Goal: Find specific page/section: Find specific page/section

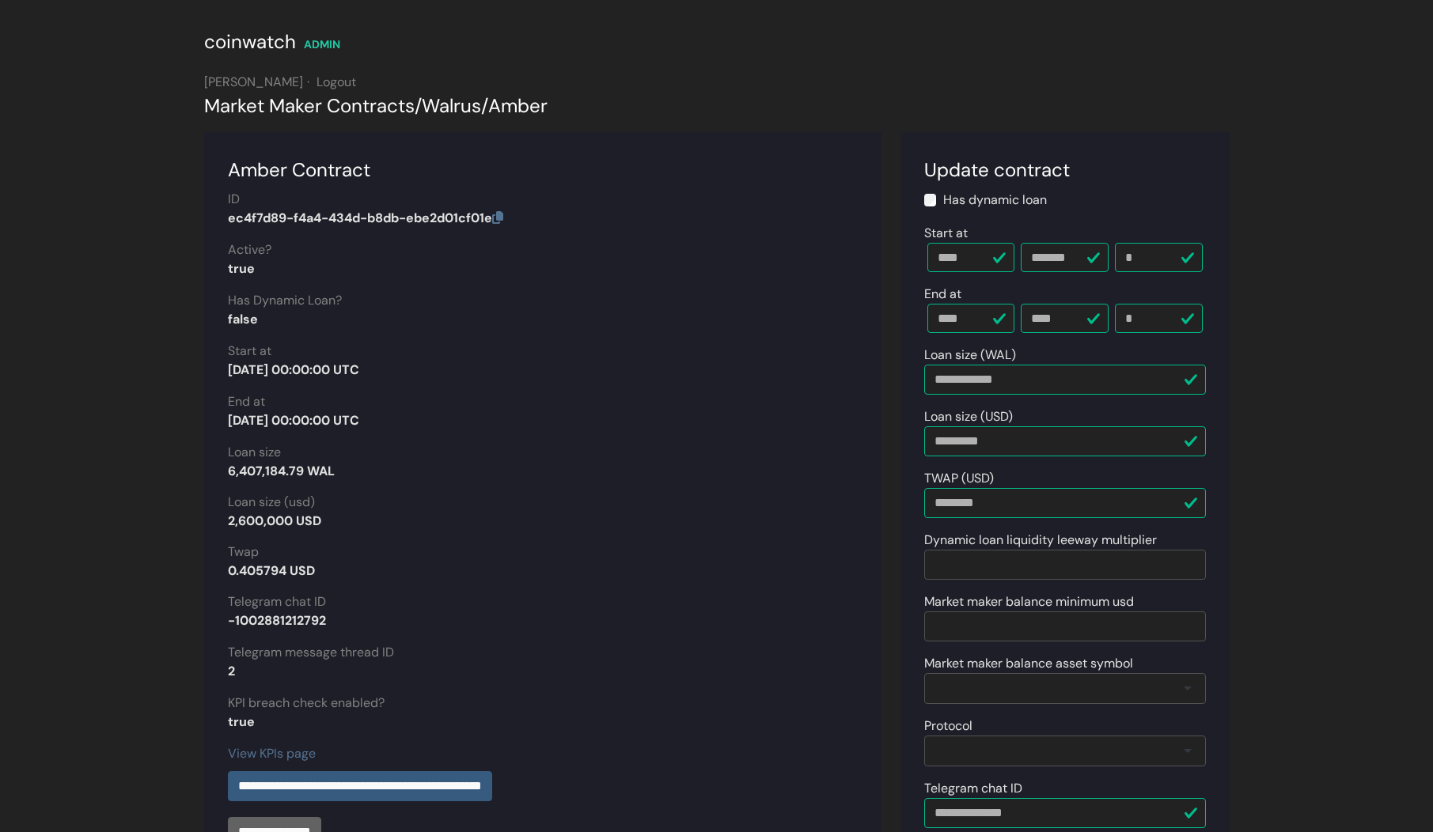
scroll to position [354, 0]
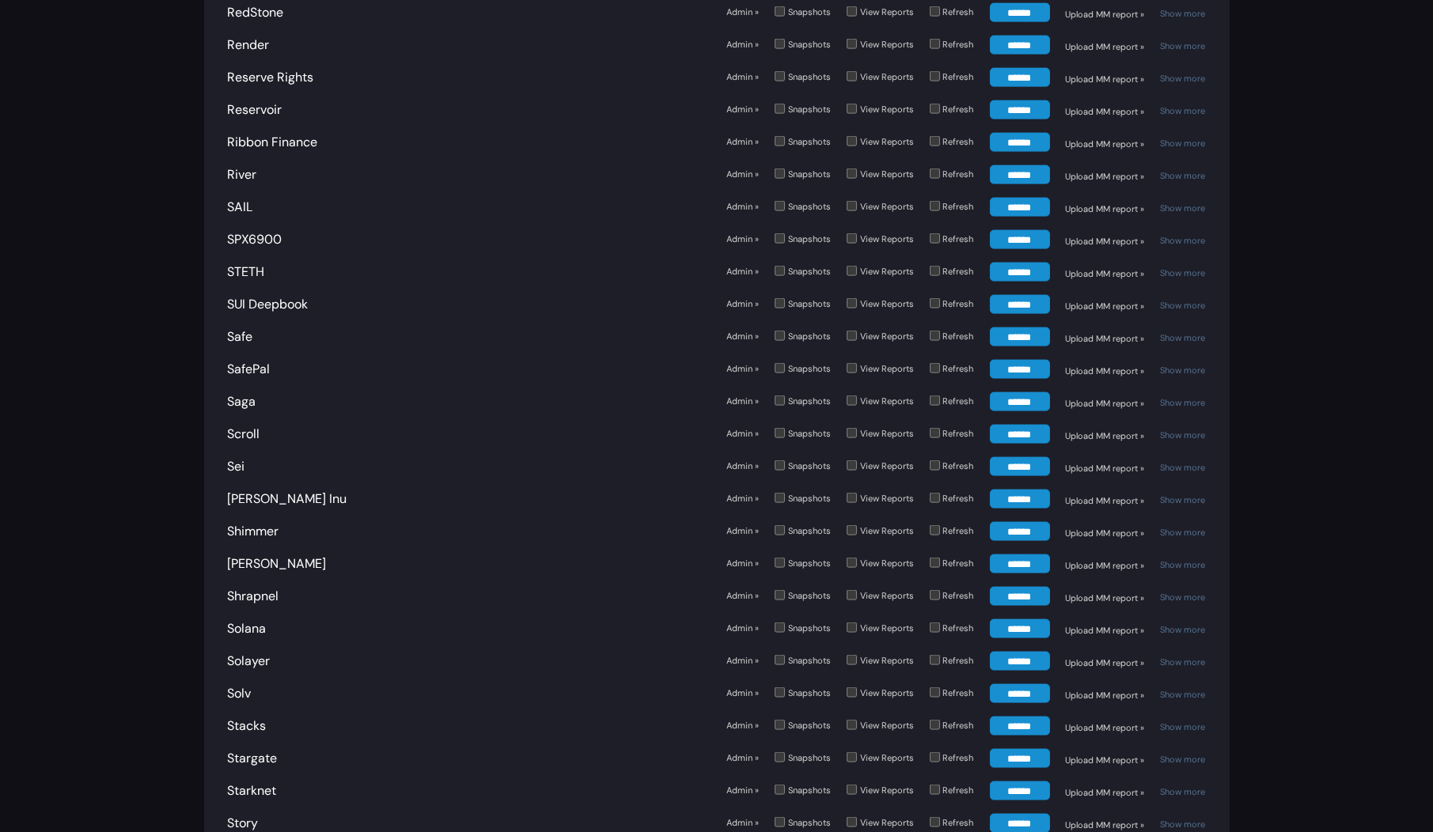
scroll to position [4868, 0]
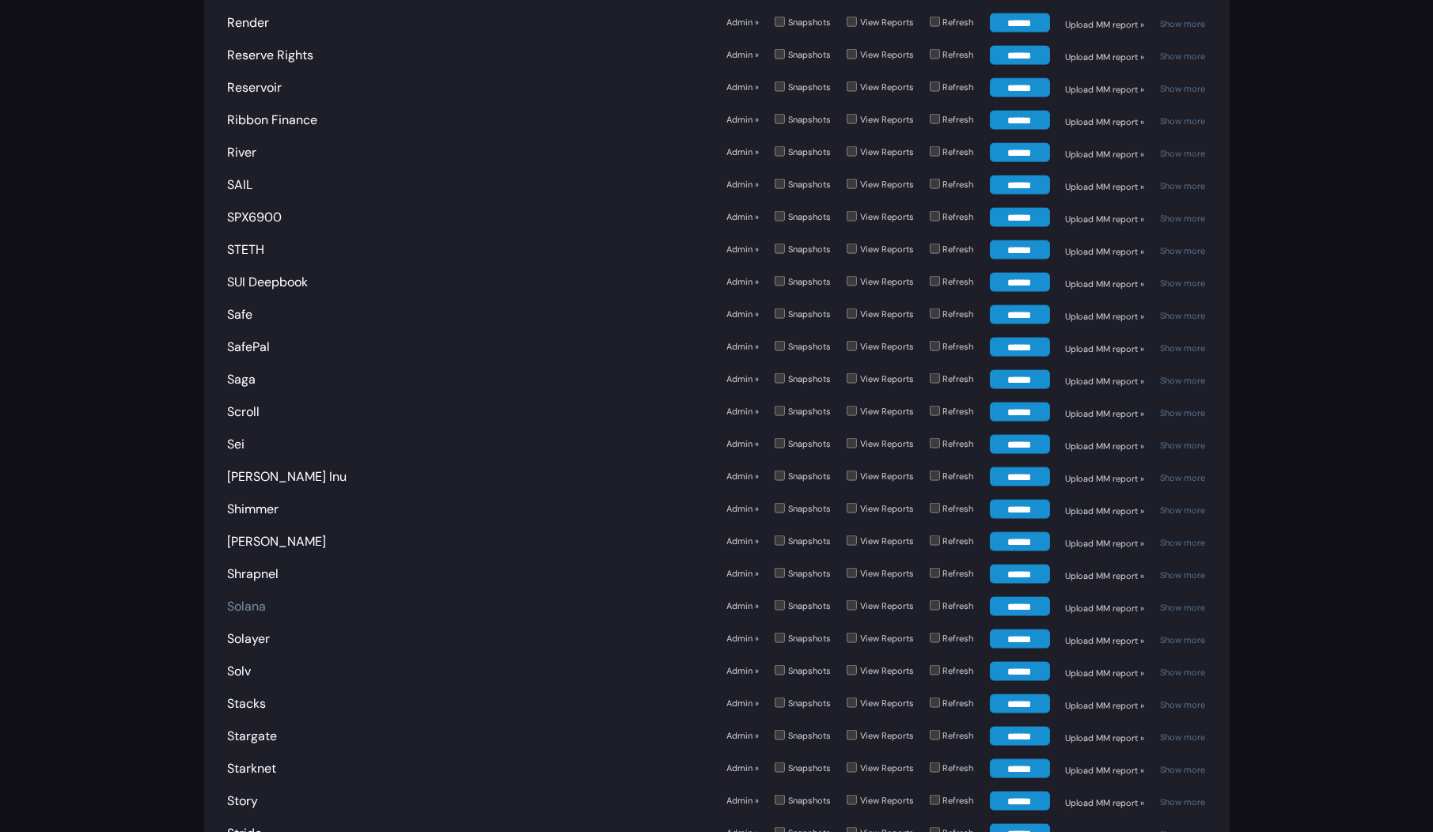
click at [258, 598] on link "Solana" at bounding box center [247, 606] width 39 height 17
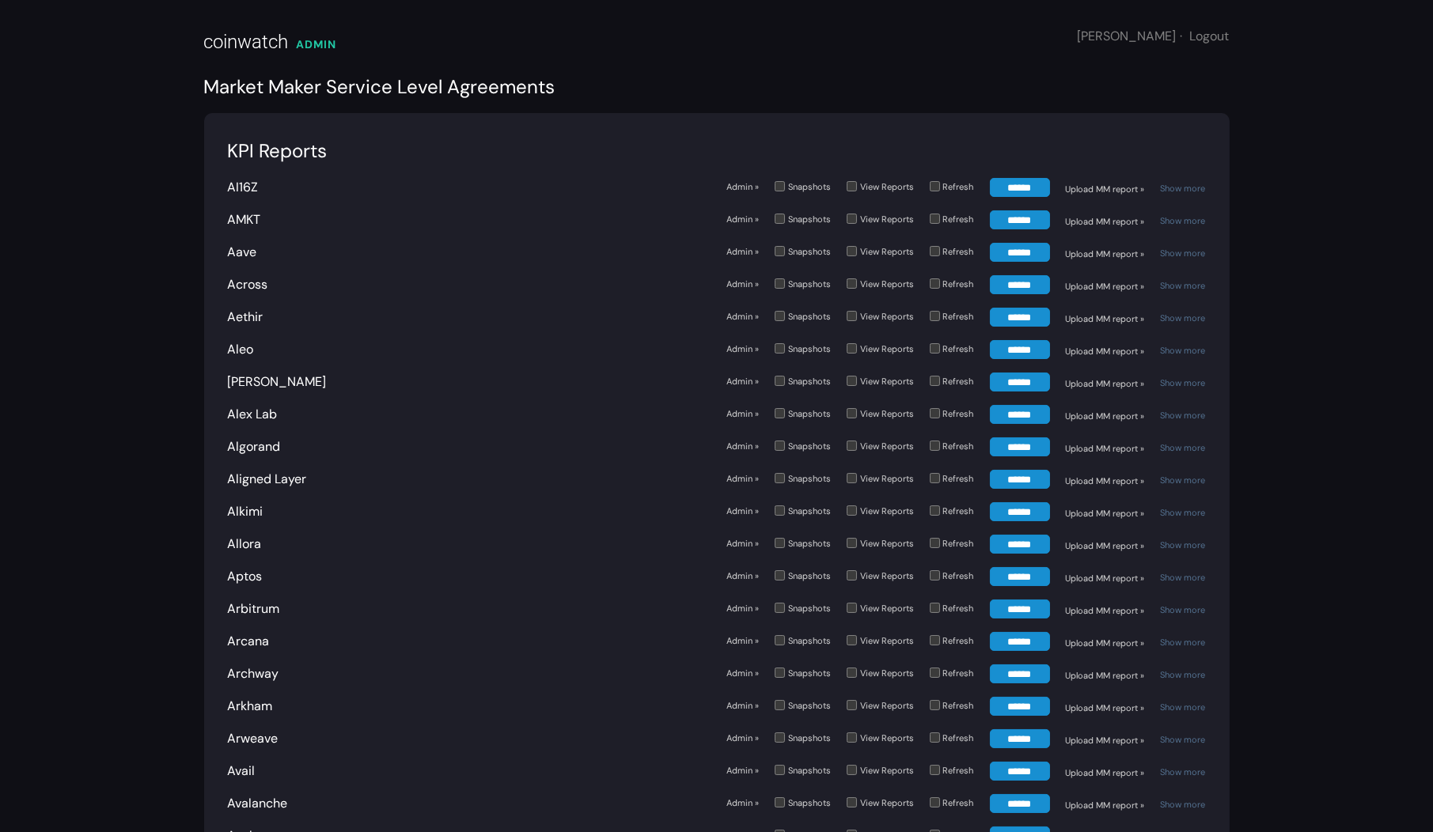
scroll to position [4059, 0]
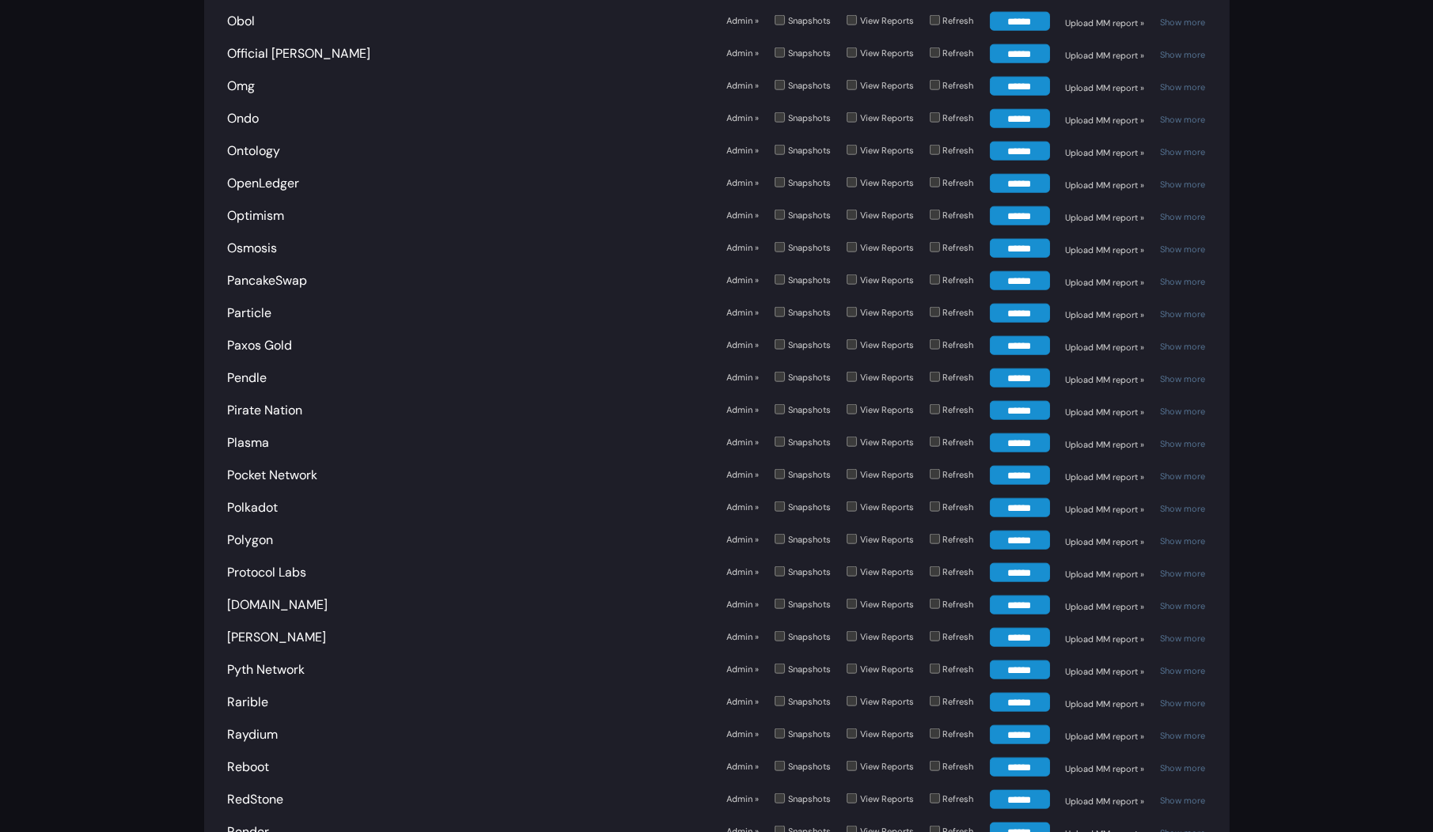
click at [756, 436] on link "Admin »" at bounding box center [742, 442] width 32 height 13
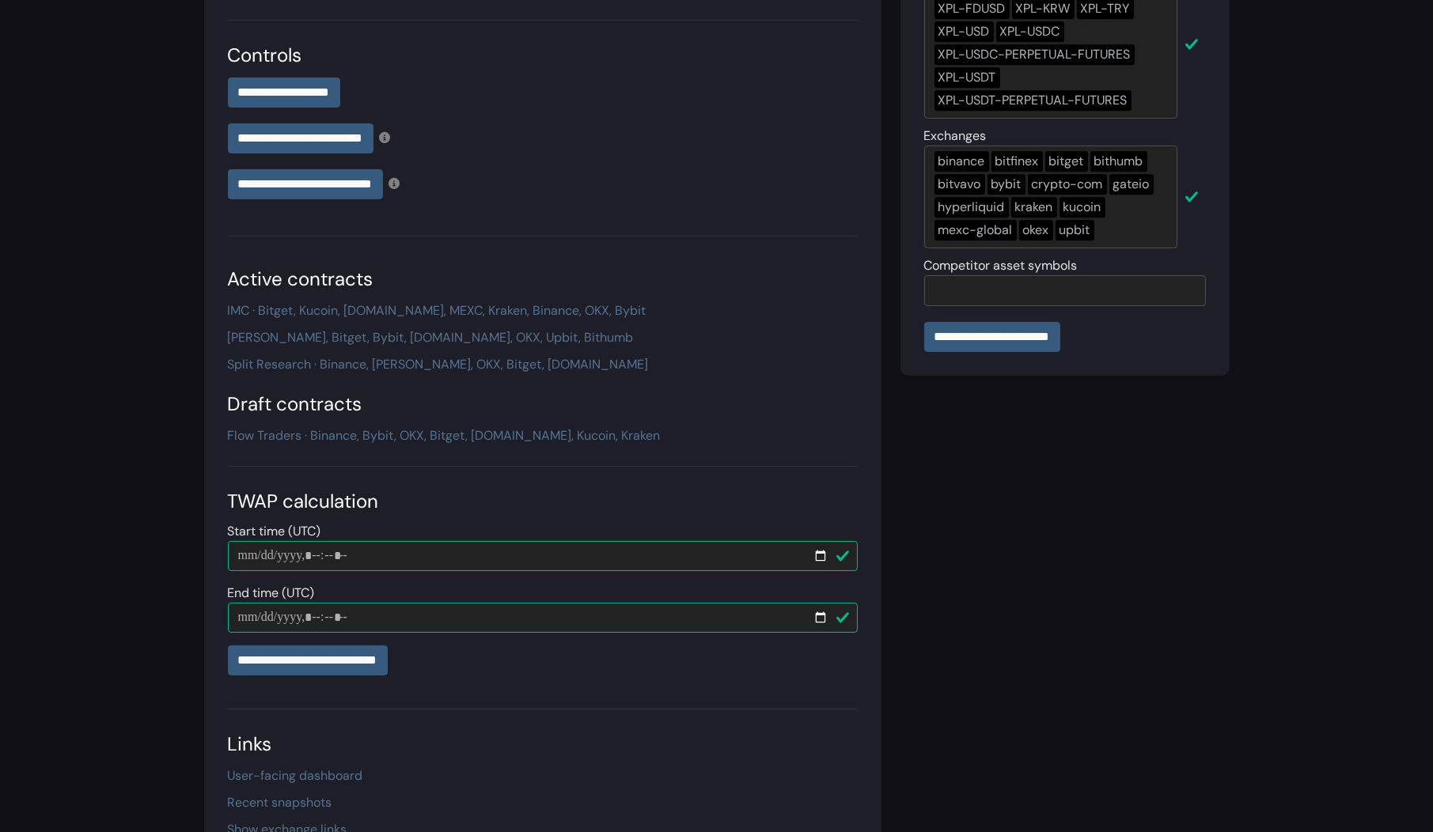
scroll to position [419, 0]
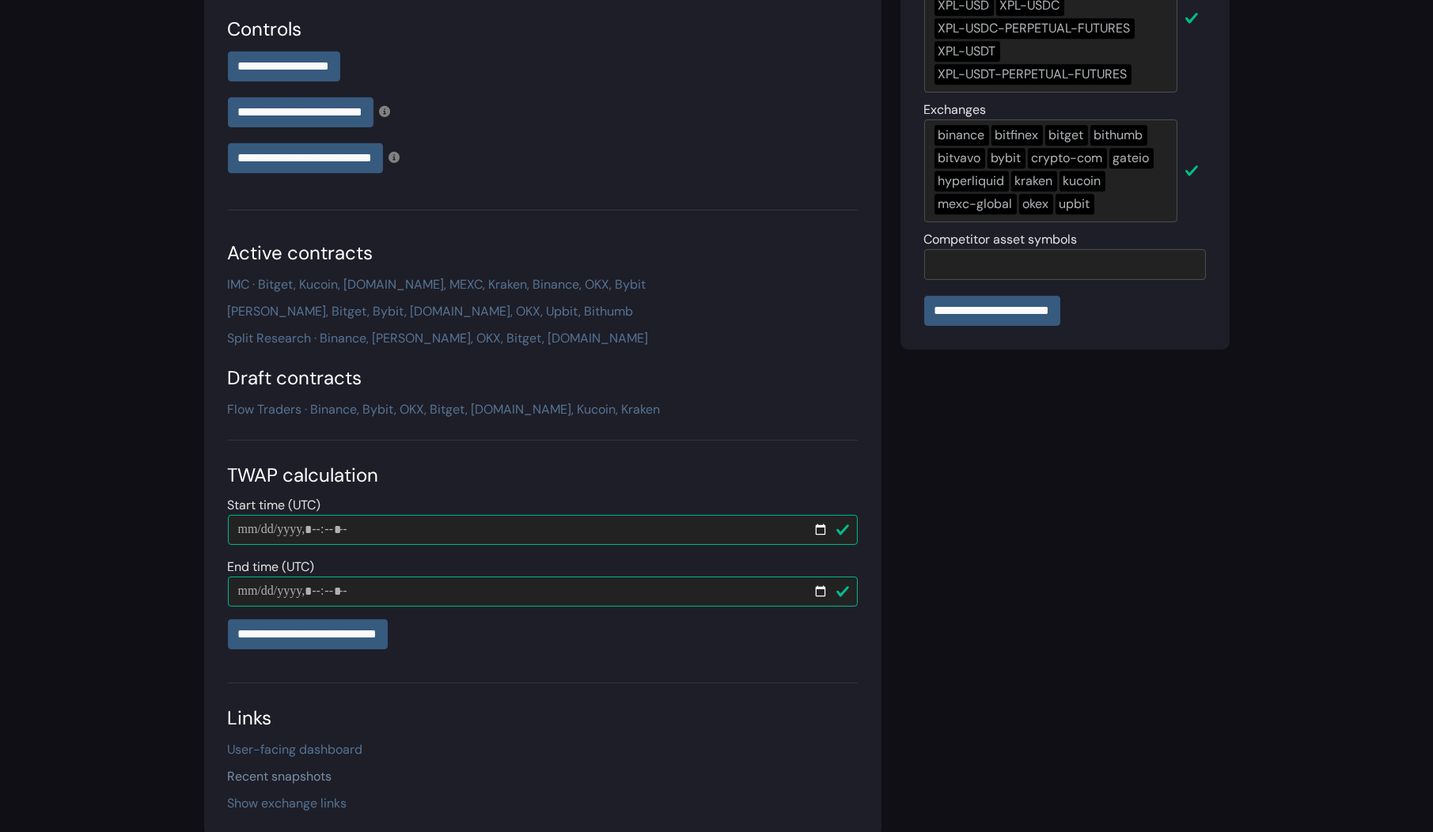
click at [303, 775] on link "Recent snapshots" at bounding box center [280, 776] width 104 height 17
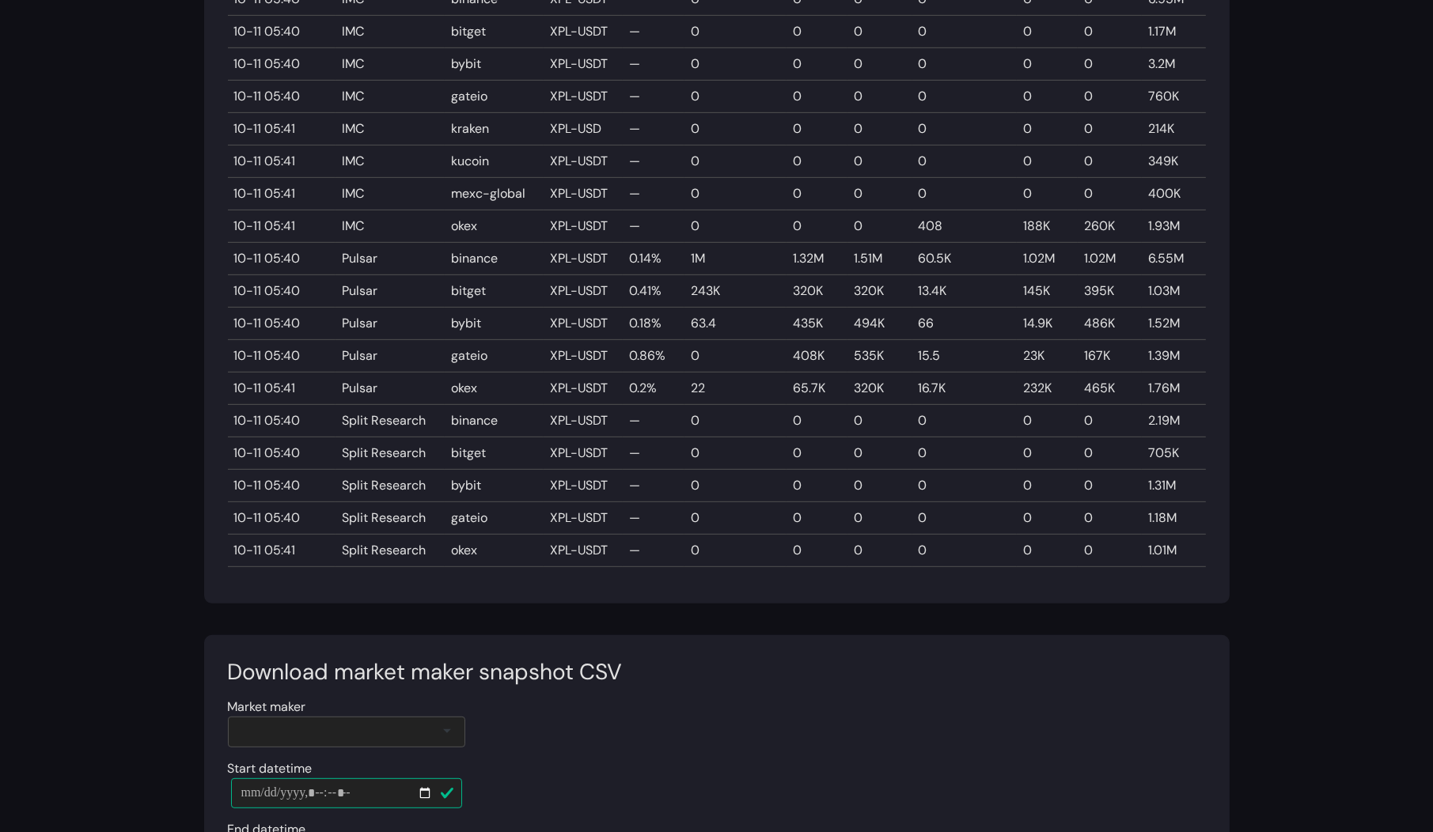
scroll to position [1548, 0]
